Goal: Information Seeking & Learning: Learn about a topic

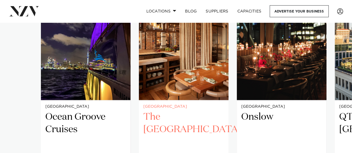
scroll to position [415, 0]
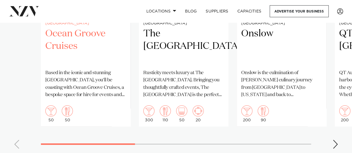
click at [71, 59] on h2 "Ocean Groove Cruises" at bounding box center [85, 47] width 81 height 38
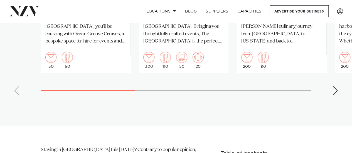
scroll to position [441, 0]
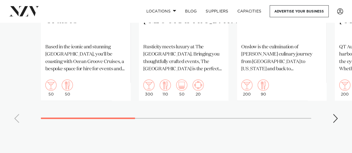
click at [335, 123] on div "Next slide" at bounding box center [336, 118] width 6 height 9
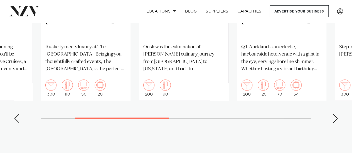
click at [335, 123] on div "Next slide" at bounding box center [336, 118] width 6 height 9
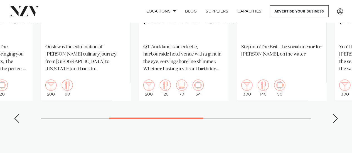
click at [335, 123] on div "Next slide" at bounding box center [336, 118] width 6 height 9
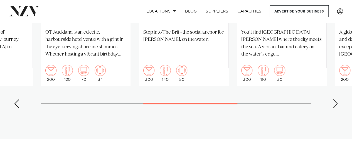
scroll to position [469, 0]
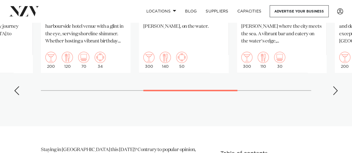
click at [337, 95] on div "Next slide" at bounding box center [336, 90] width 6 height 9
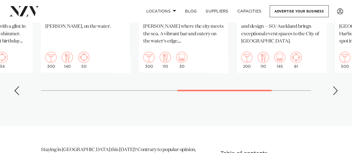
click at [337, 95] on div "Next slide" at bounding box center [336, 90] width 6 height 9
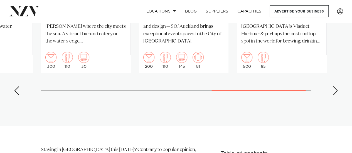
click at [337, 95] on div "Next slide" at bounding box center [336, 90] width 6 height 9
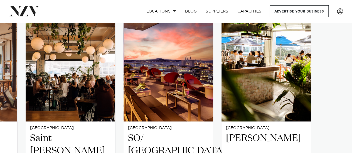
scroll to position [302, 0]
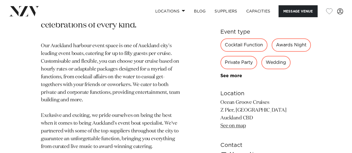
scroll to position [167, 0]
